Goal: Task Accomplishment & Management: Manage account settings

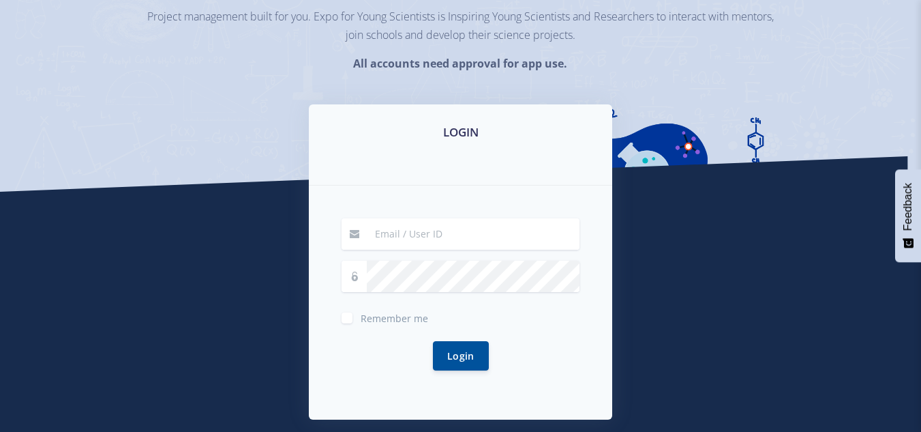
scroll to position [197, 0]
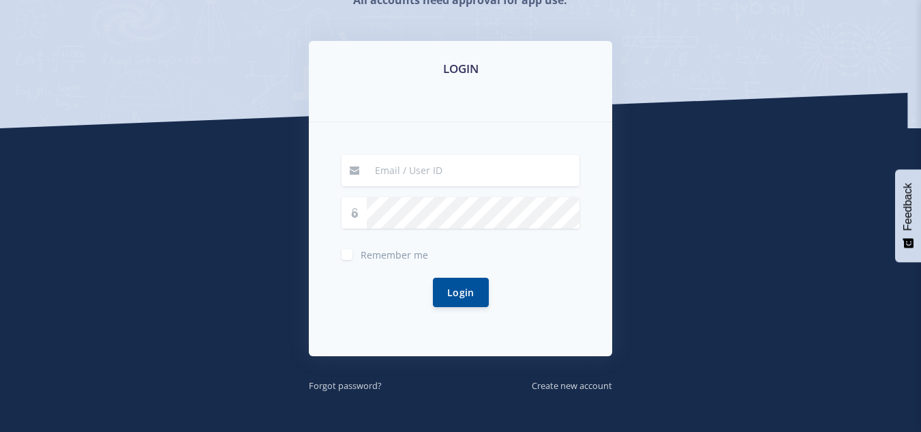
click at [382, 172] on input at bounding box center [473, 170] width 213 height 31
type input "sinayeshabalala70@gmail.com"
click at [361, 253] on label "Remember me" at bounding box center [394, 251] width 67 height 11
click at [361, 253] on input "Remember me" at bounding box center [365, 249] width 9 height 9
checkbox input "true"
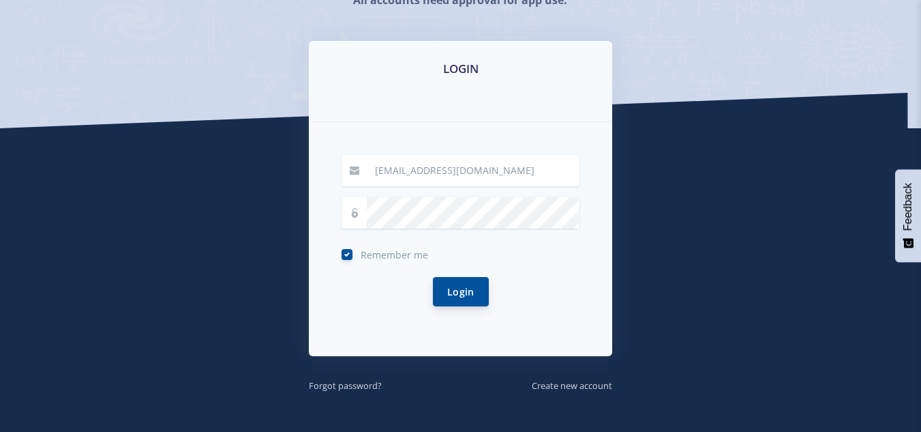
click at [459, 289] on button "Login" at bounding box center [461, 291] width 56 height 29
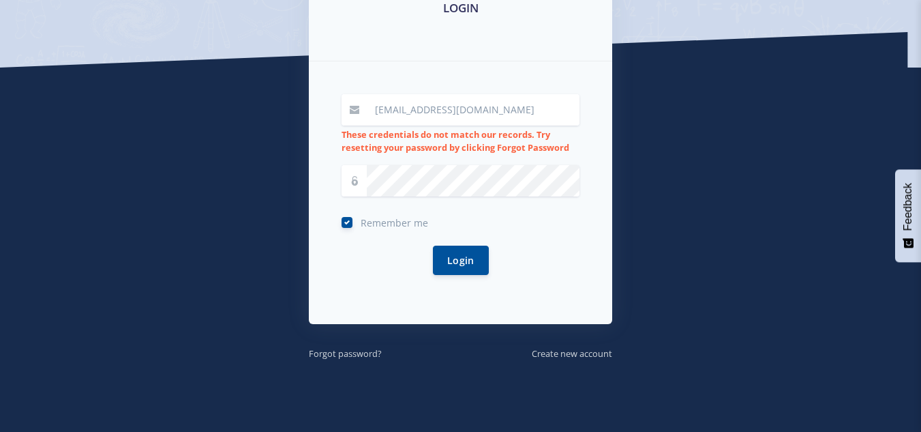
scroll to position [258, 0]
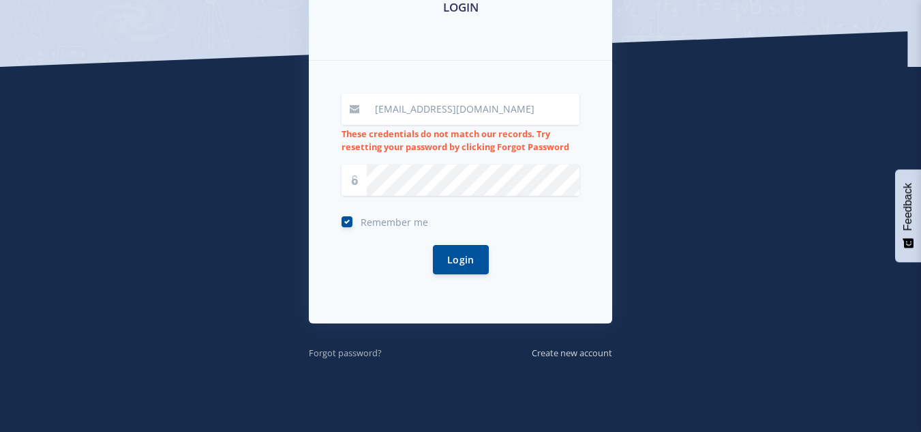
click at [367, 351] on small "Forgot password?" at bounding box center [345, 352] width 73 height 12
